Goal: Book appointment/travel/reservation

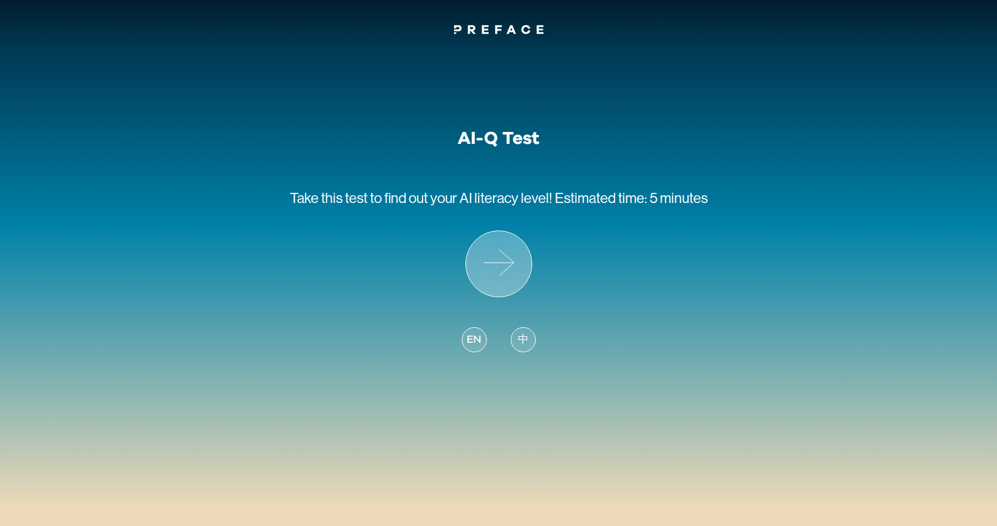
click at [506, 282] on icon at bounding box center [499, 264] width 66 height 66
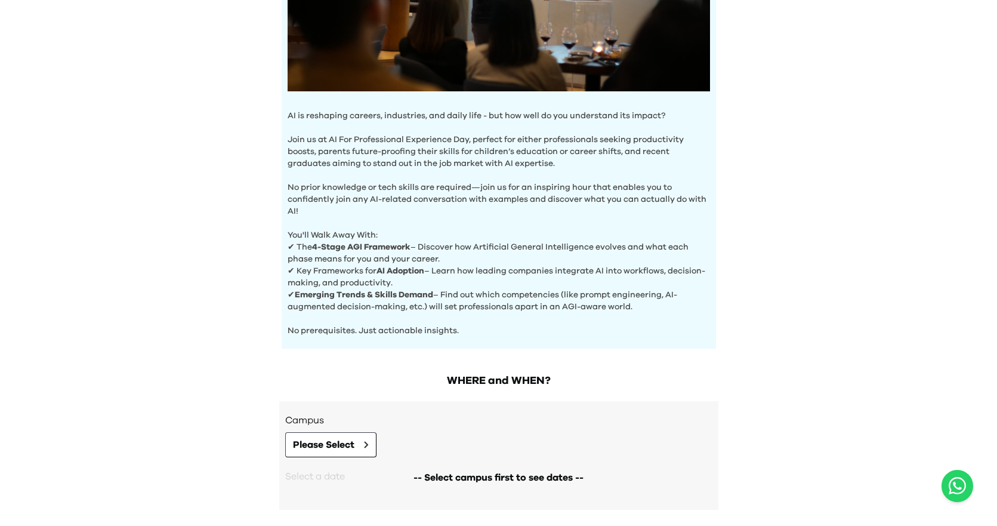
scroll to position [354, 0]
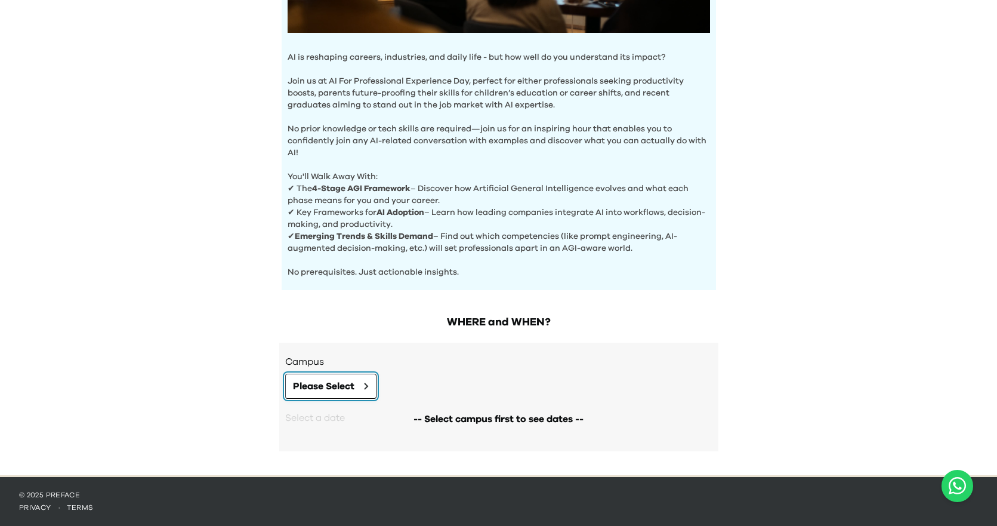
click at [368, 391] on button "Please Select" at bounding box center [330, 385] width 91 height 25
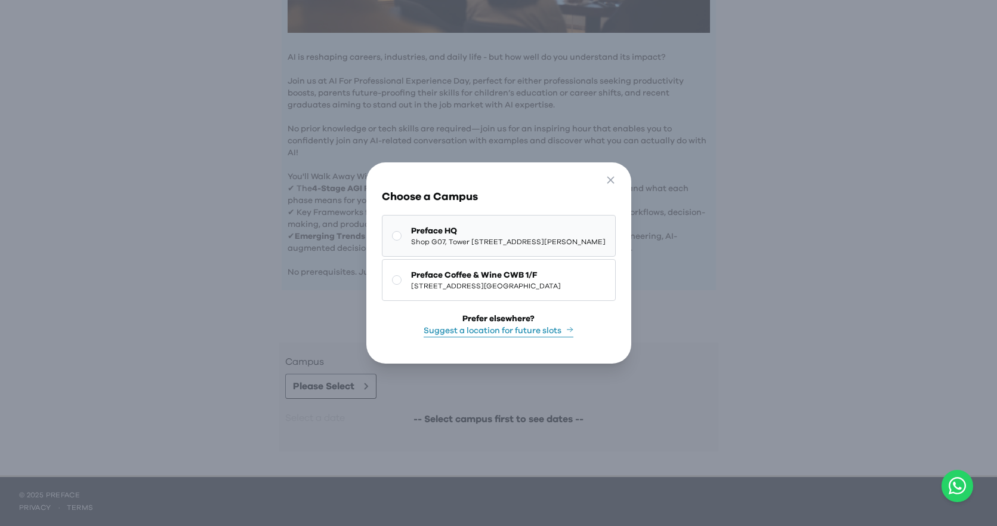
click at [454, 231] on span "Preface HQ" at bounding box center [508, 231] width 194 height 12
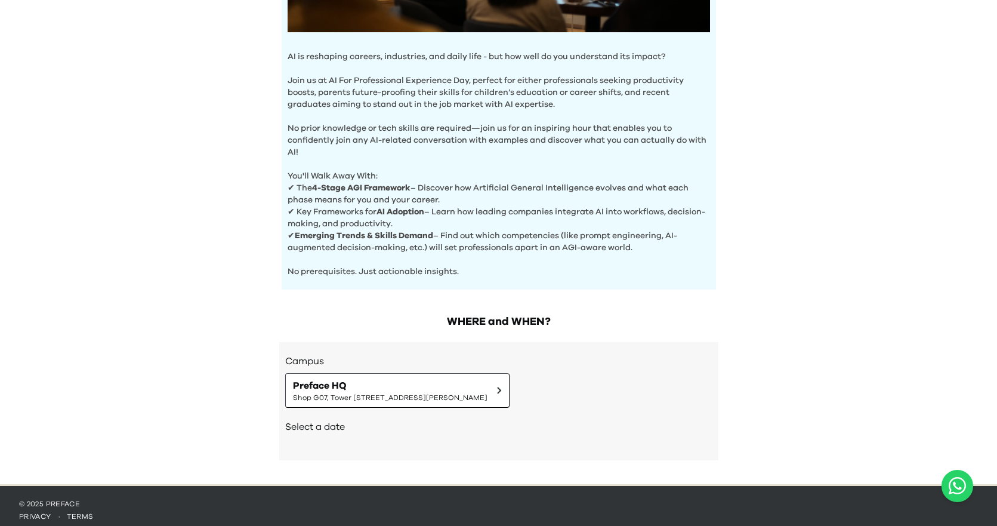
scroll to position [364, 0]
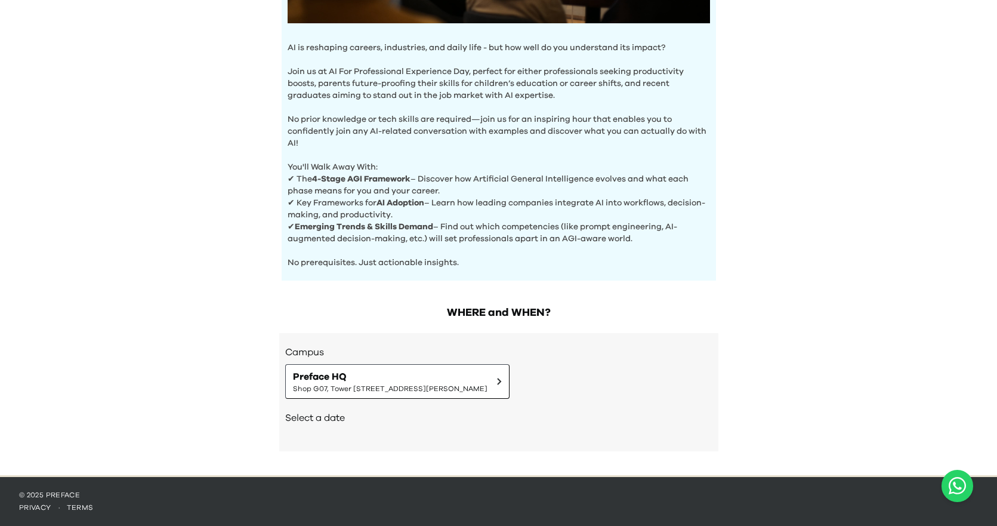
click at [483, 428] on div "Select a date" at bounding box center [498, 418] width 427 height 41
click at [465, 372] on span "Preface HQ" at bounding box center [390, 376] width 194 height 14
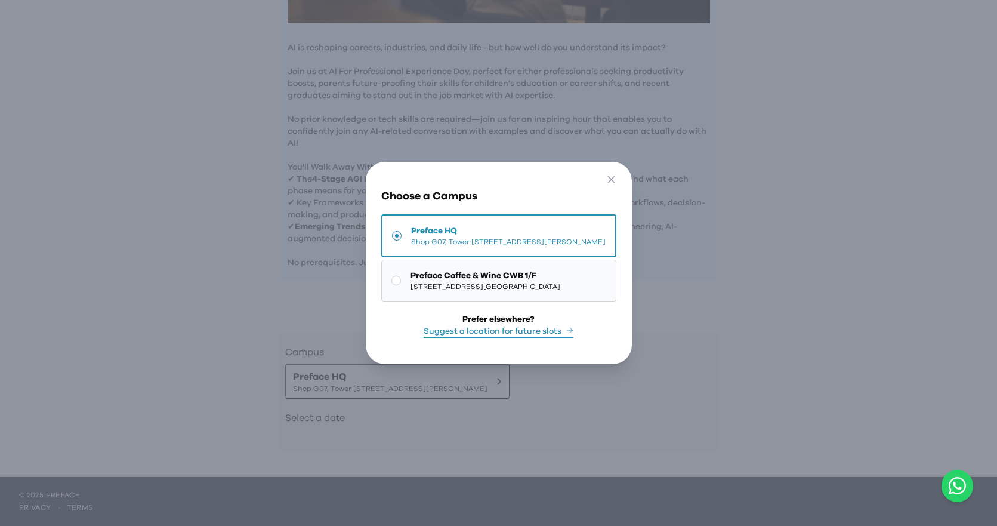
click at [442, 288] on span "1/F, The Sharp, 11 Sharp Street East, Causeway Bay | 銅鑼灣霎東街11號The Sharp 1樓" at bounding box center [485, 287] width 150 height 10
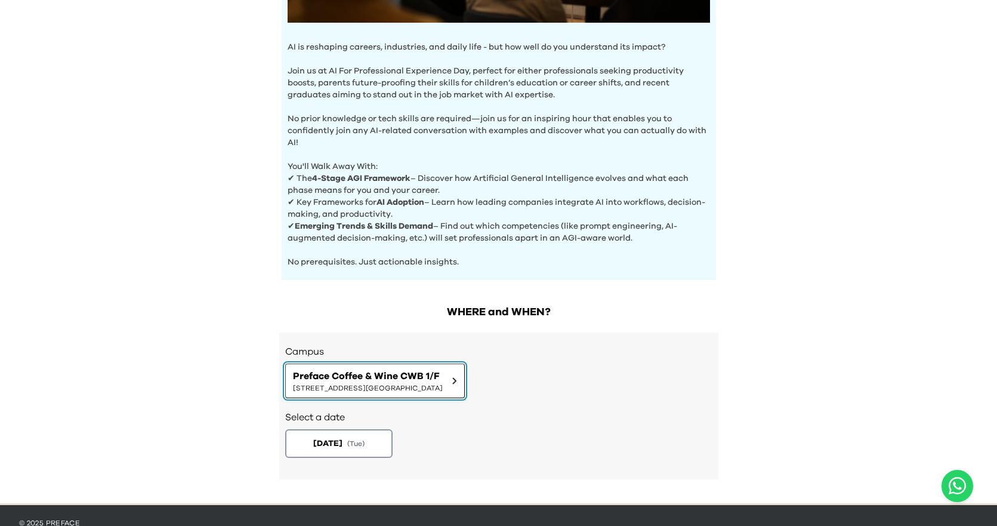
click at [443, 381] on span "Preface Coffee & Wine CWB 1/F" at bounding box center [368, 376] width 150 height 14
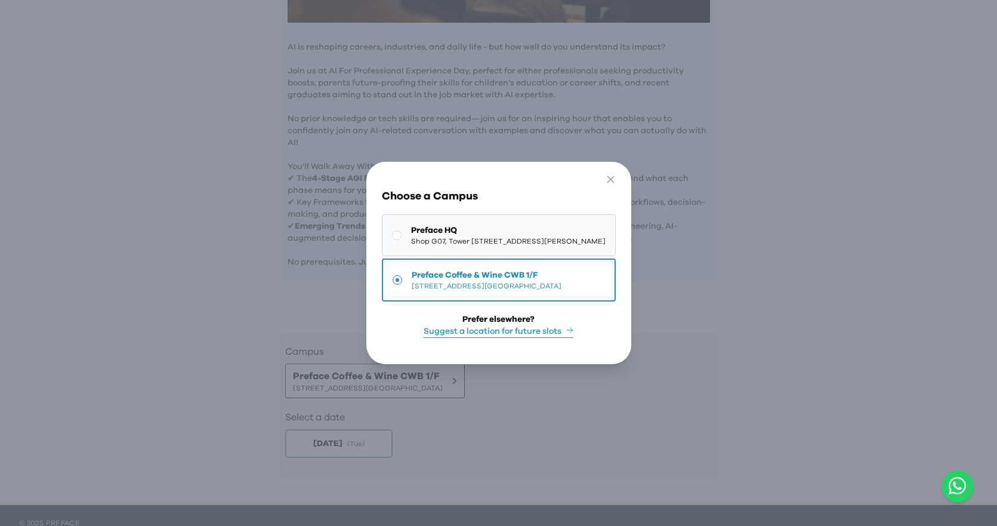
click at [463, 237] on span "Shop G07, Tower 535, 535 Jaffe Road, Causeway Bay | 銅鑼灣謝斐道535號Tower 535 地下G07號舖" at bounding box center [508, 241] width 194 height 10
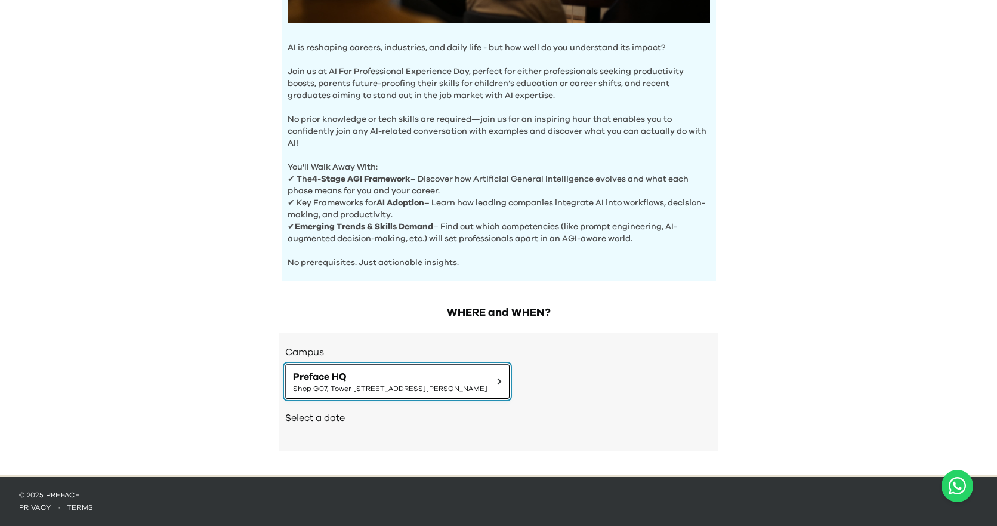
click at [450, 395] on button "Preface HQ Shop G07, Tower 535, 535 Jaffe Road, Causeway Bay | 銅鑼灣謝斐道535號Tower …" at bounding box center [397, 381] width 224 height 35
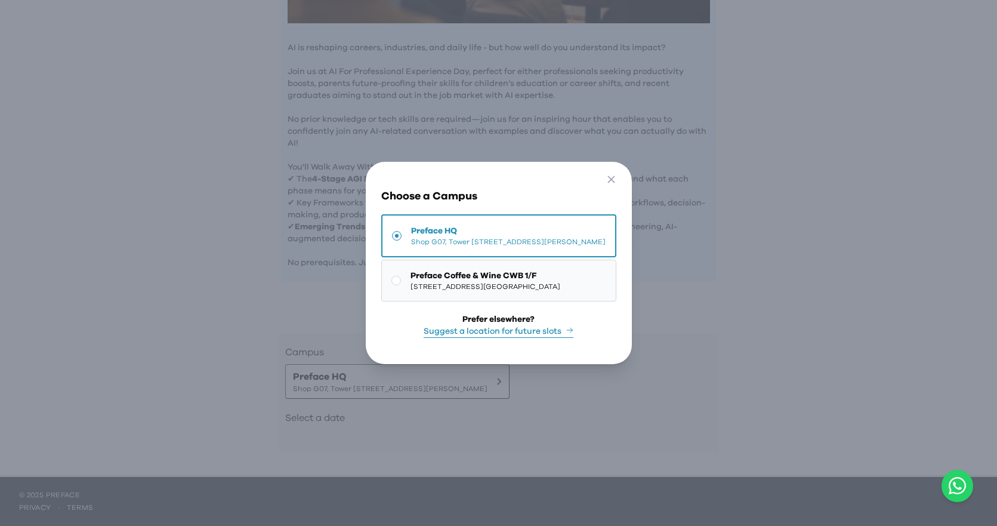
click at [444, 285] on span "1/F, The Sharp, 11 Sharp Street East, Causeway Bay | 銅鑼灣霎東街11號The Sharp 1樓" at bounding box center [485, 287] width 150 height 10
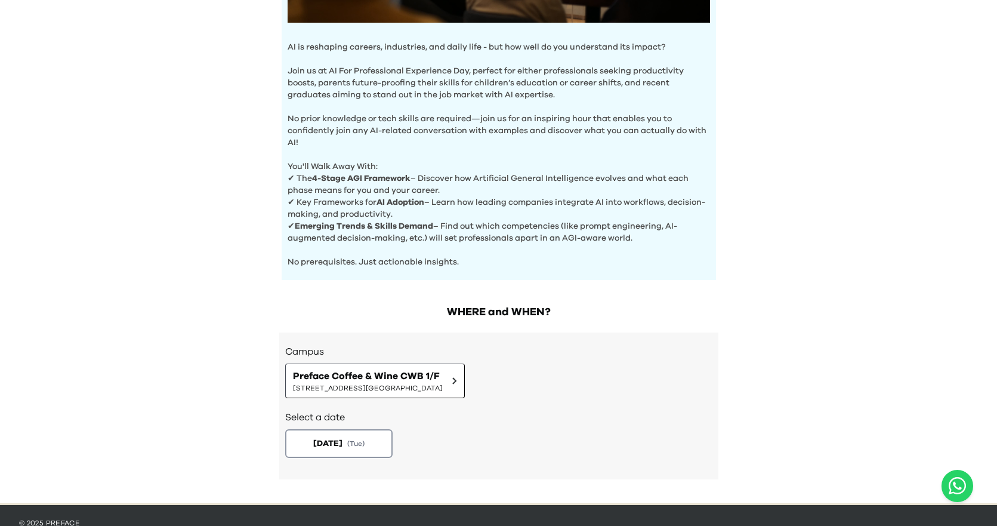
scroll to position [392, 0]
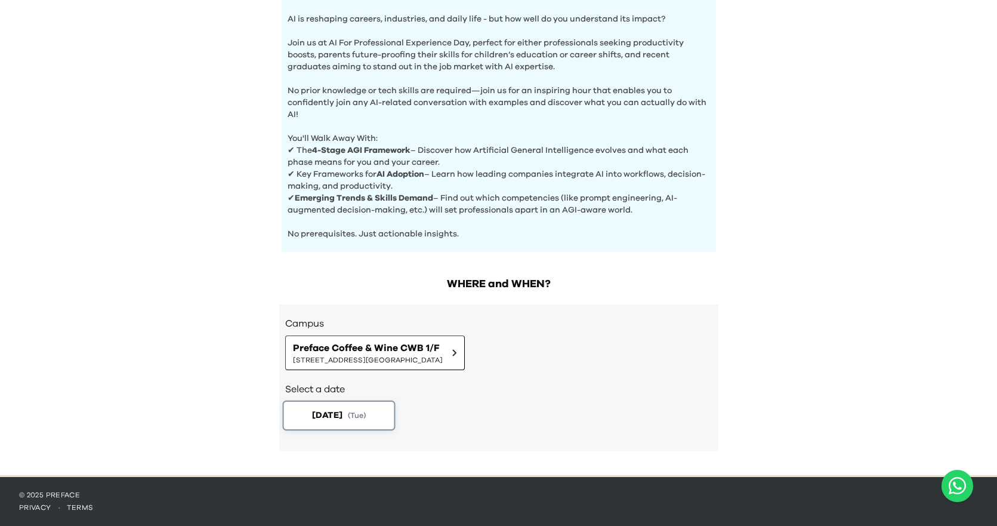
click at [365, 418] on span "( Tue )" at bounding box center [356, 415] width 18 height 10
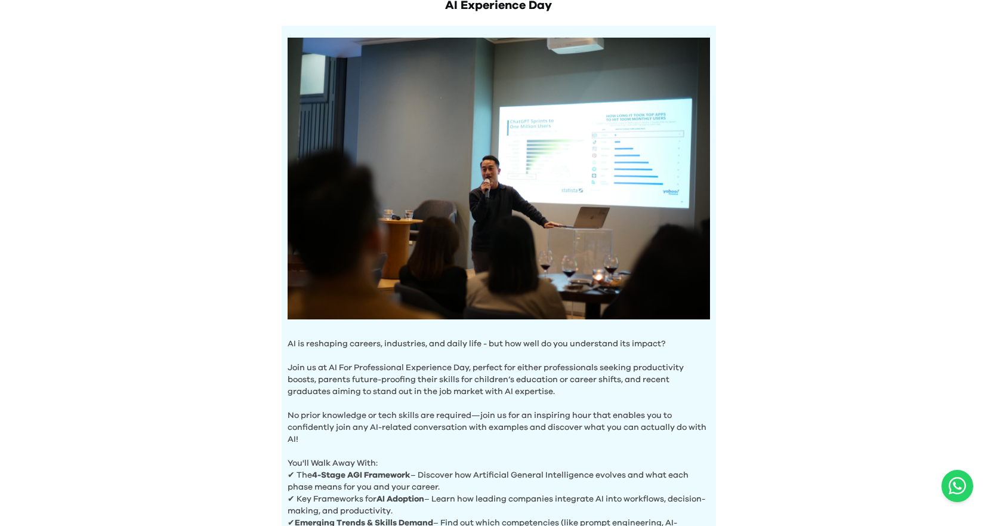
scroll to position [0, 0]
